Goal: Check status

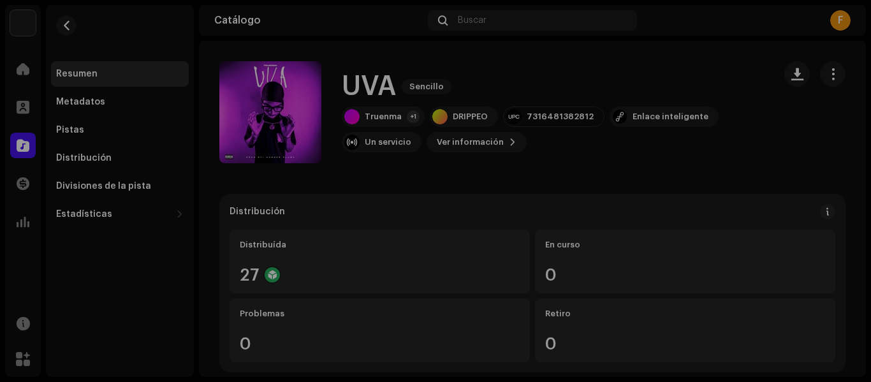
click at [676, 117] on div "[DOMAIN_NAME] Dashboard Go Premium Enlace inteligente [URL][DOMAIN_NAME]" at bounding box center [435, 191] width 871 height 382
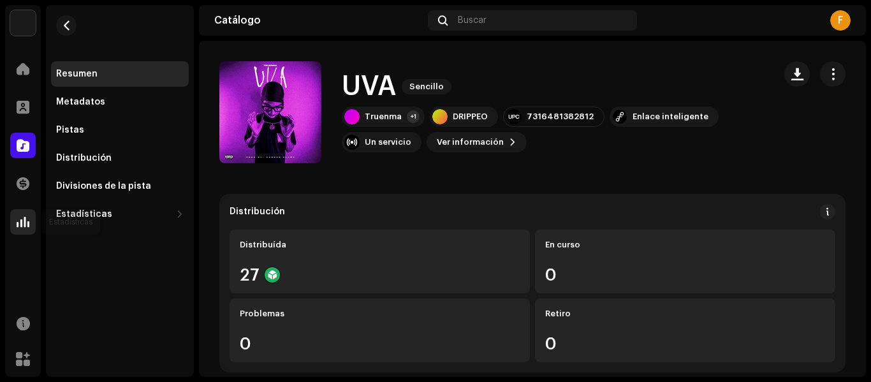
click at [16, 216] on div at bounding box center [23, 222] width 26 height 26
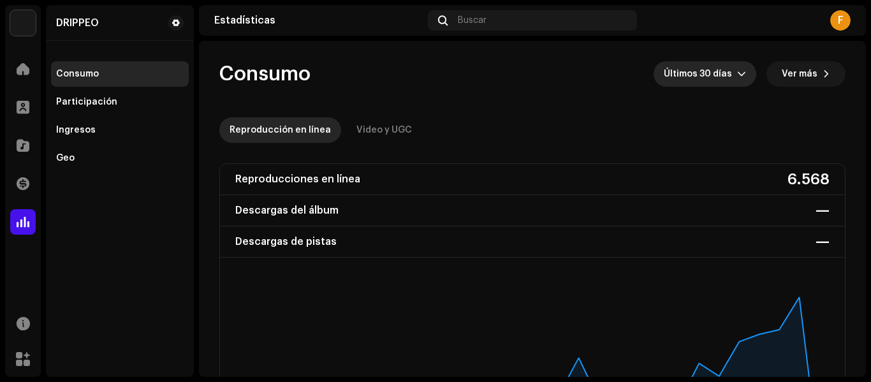
click at [719, 82] on span "Últimos 30 días" at bounding box center [700, 74] width 73 height 26
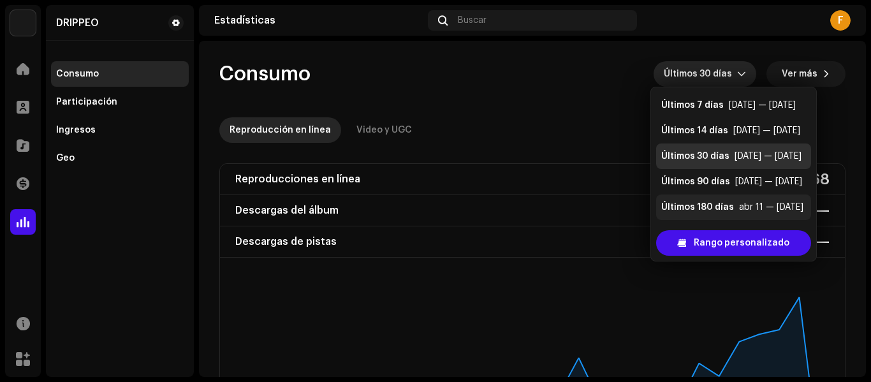
click at [699, 199] on li "Últimos 180 [PERSON_NAME] abr 11 — [DATE]" at bounding box center [733, 207] width 155 height 26
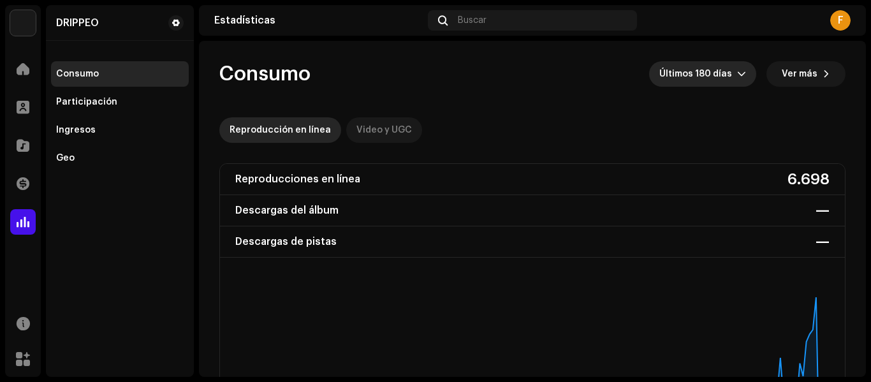
click at [374, 117] on div "Video y UGC" at bounding box center [383, 130] width 55 height 26
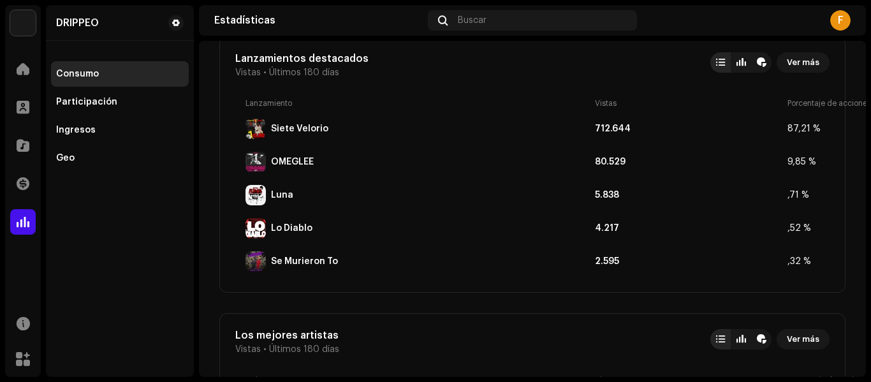
scroll to position [702, 0]
